Goal: Task Accomplishment & Management: Manage account settings

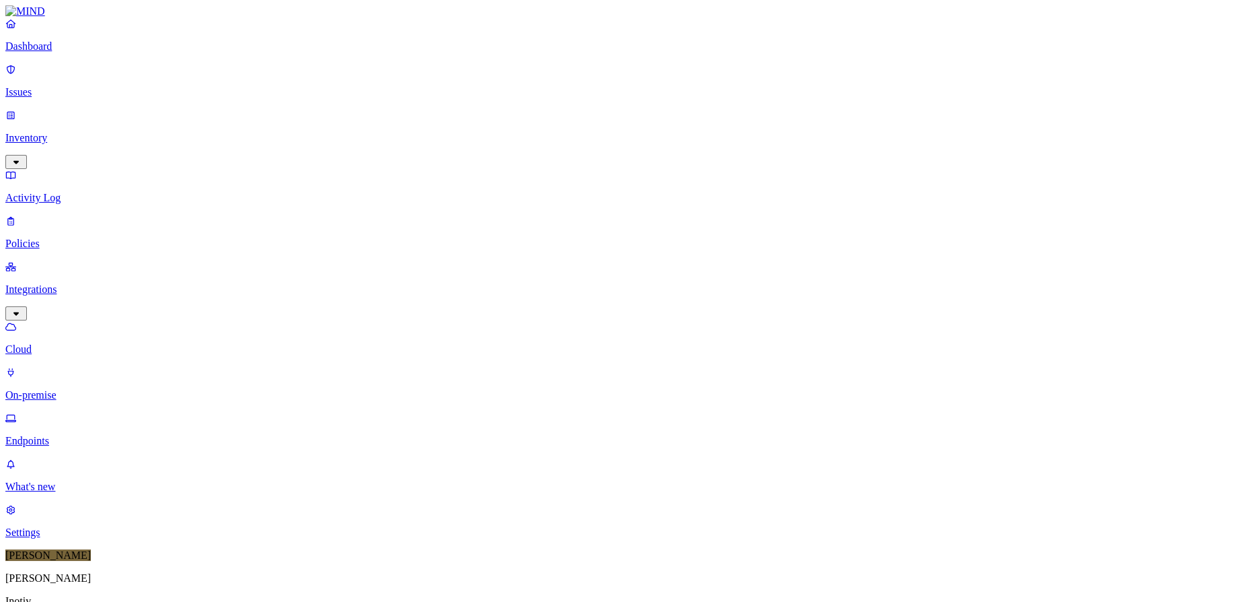
click at [395, 72] on div "Online" at bounding box center [395, 86] width 0 height 38
click at [395, 116] on div "Offline" at bounding box center [395, 128] width 0 height 24
